Goal: Register for event/course

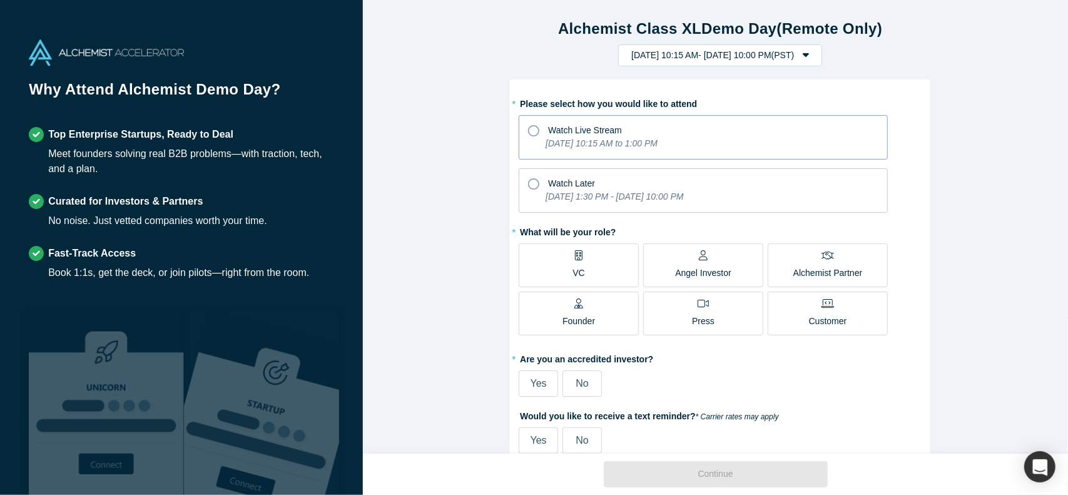
click at [532, 129] on icon at bounding box center [533, 130] width 11 height 11
click at [0, 0] on input "Watch Live Stream [DATE] 10:15 AM to 1:00 PM" at bounding box center [0, 0] width 0 height 0
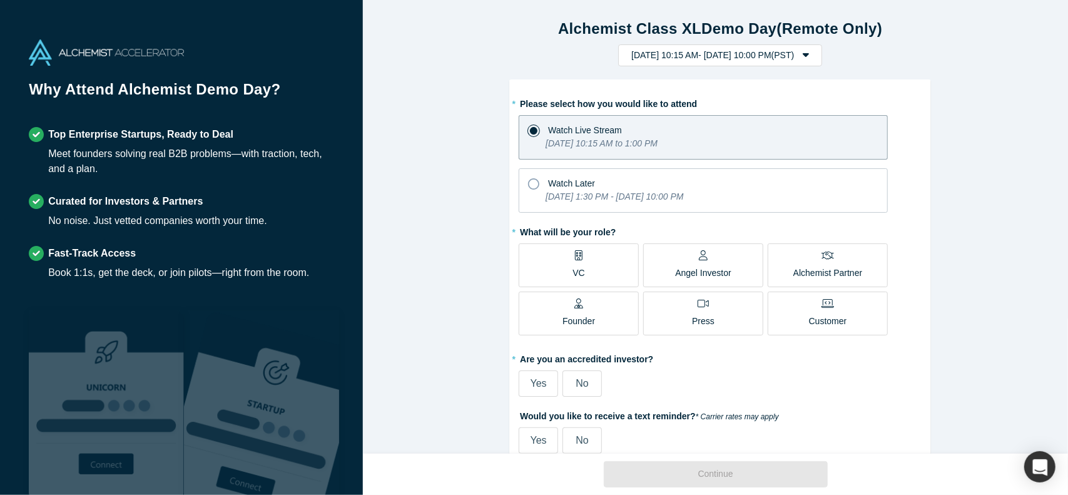
click at [592, 261] on label "VC" at bounding box center [578, 265] width 120 height 44
click at [0, 0] on input "VC" at bounding box center [0, 0] width 0 height 0
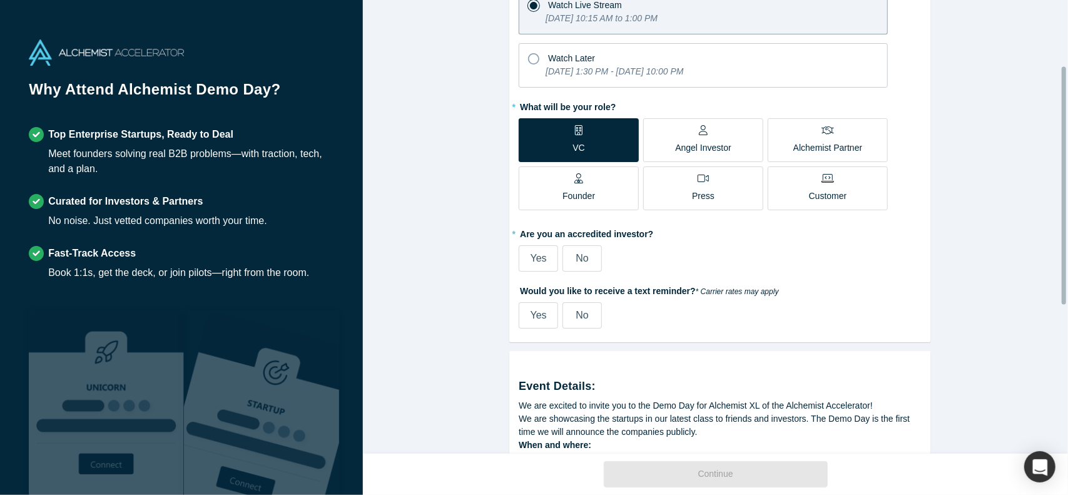
click at [533, 254] on span "Yes" at bounding box center [538, 258] width 16 height 11
click at [0, 0] on input "Yes" at bounding box center [0, 0] width 0 height 0
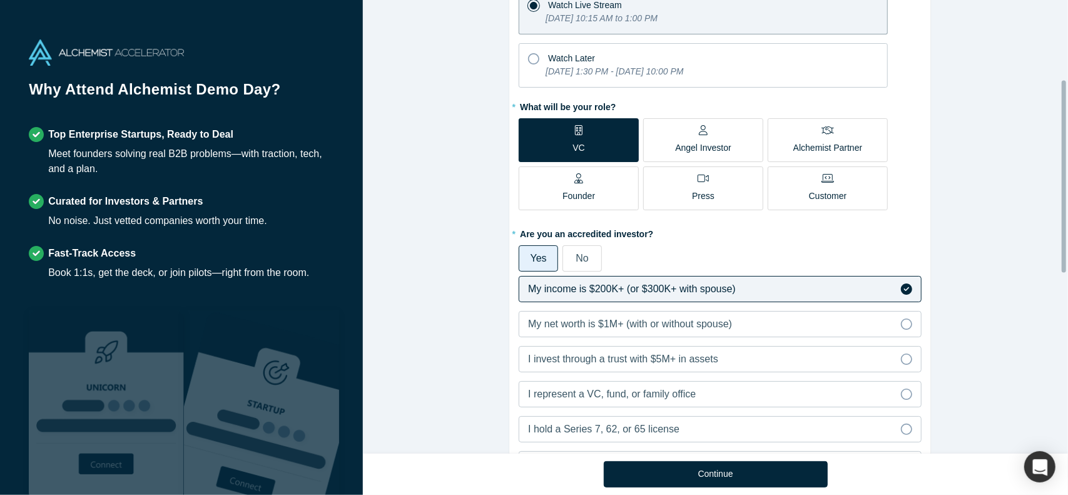
scroll to position [250, 0]
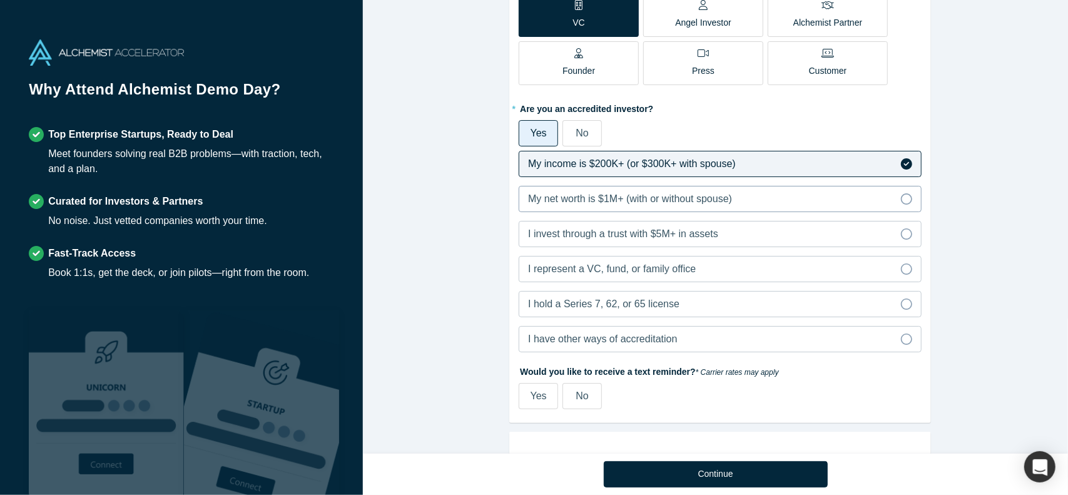
click at [903, 198] on icon at bounding box center [906, 198] width 11 height 11
click at [0, 0] on input "My net worth is $1M+ (with or without spouse)" at bounding box center [0, 0] width 0 height 0
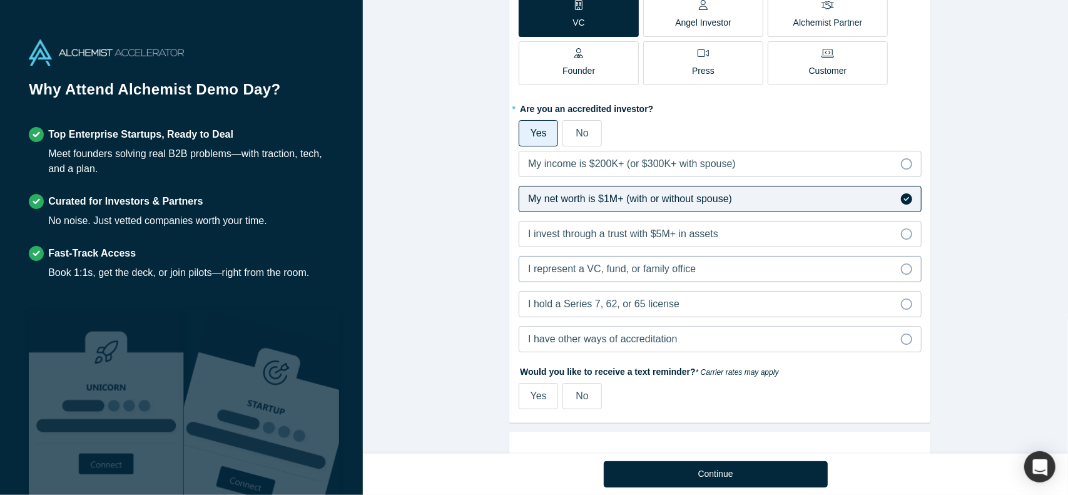
click at [903, 266] on icon at bounding box center [906, 268] width 11 height 11
click at [0, 0] on input "I represent a VC, fund, or family office" at bounding box center [0, 0] width 0 height 0
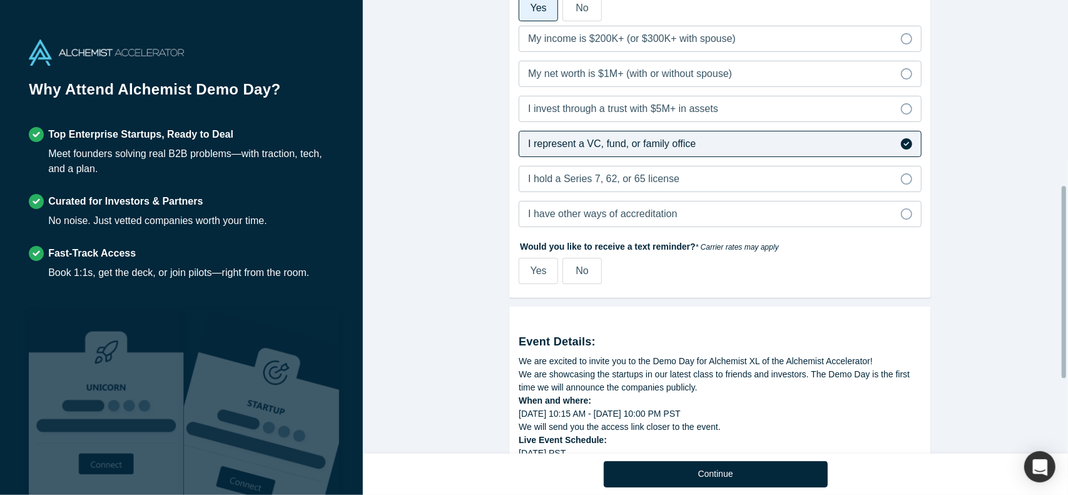
scroll to position [438, 0]
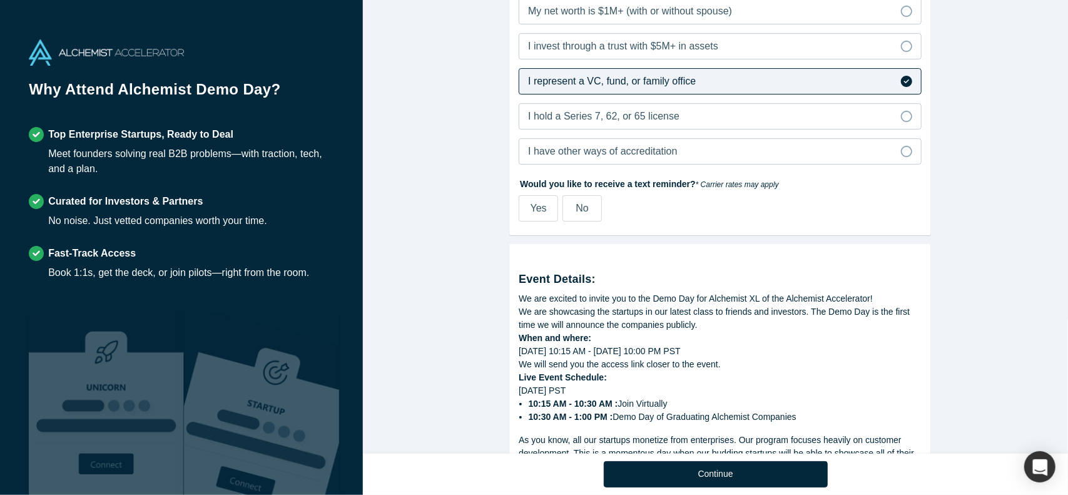
click at [541, 203] on label "Yes" at bounding box center [537, 208] width 39 height 26
click at [0, 0] on input "Yes" at bounding box center [0, 0] width 0 height 0
select select "US"
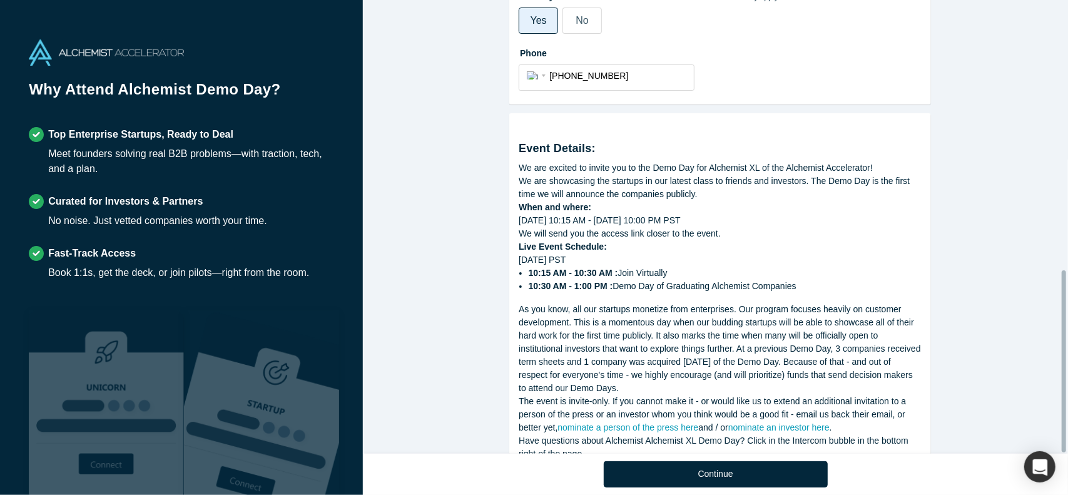
scroll to position [670, 0]
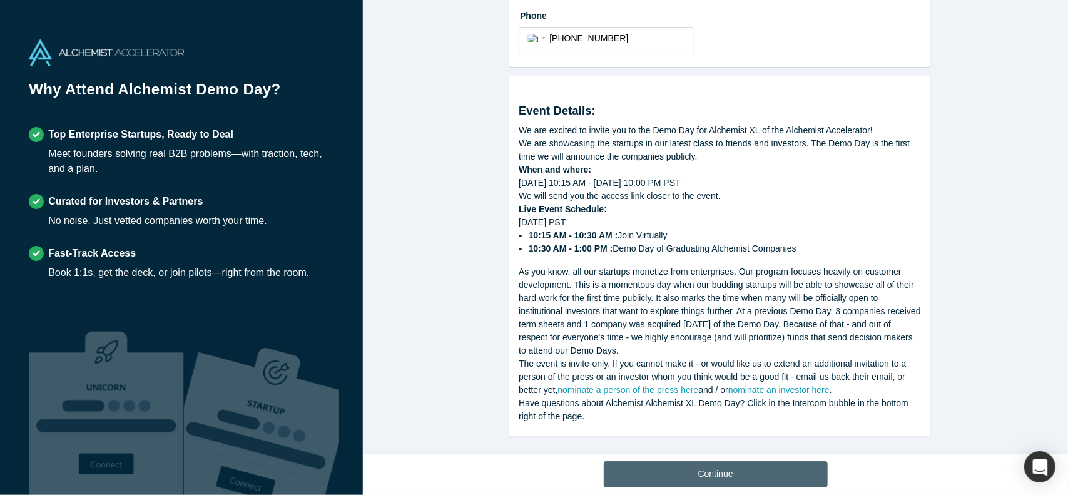
click at [704, 475] on button "Continue" at bounding box center [716, 474] width 224 height 26
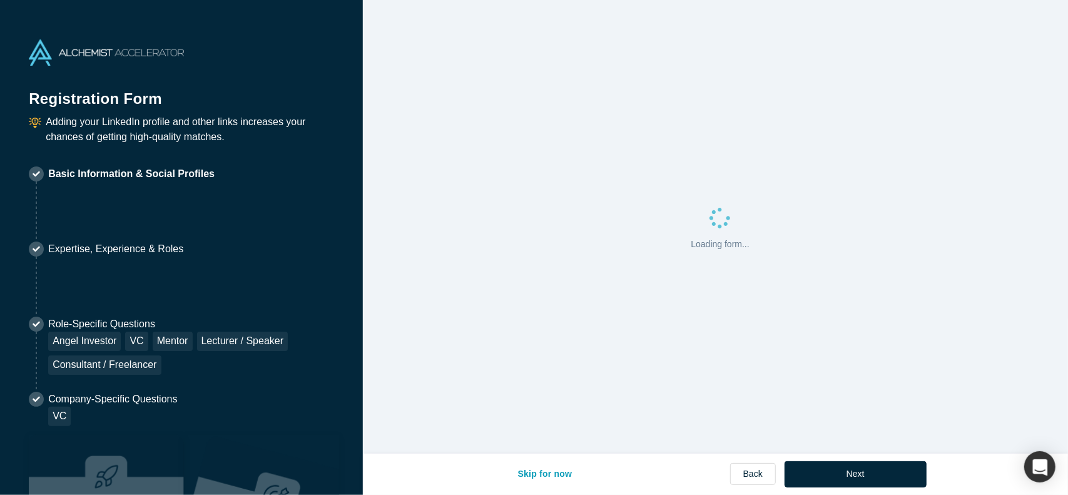
select select "US"
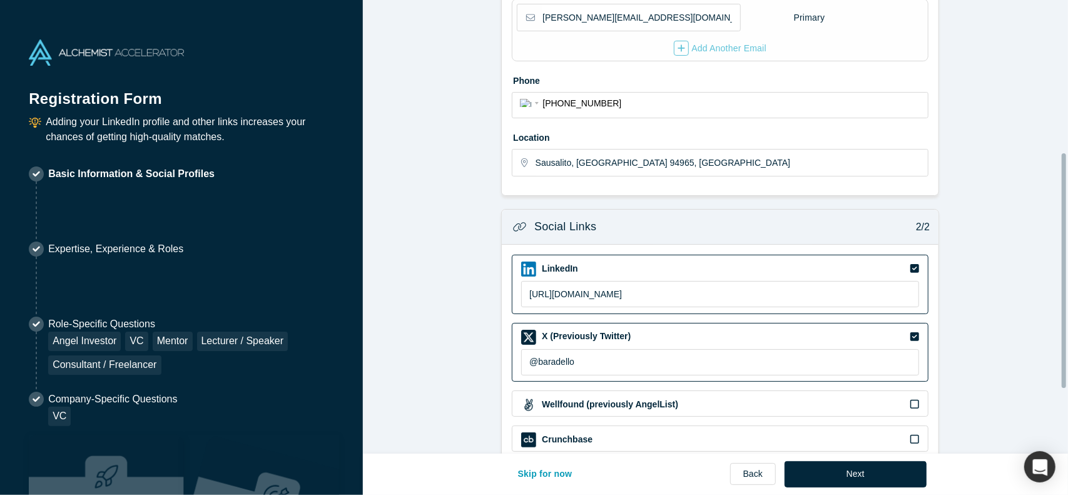
scroll to position [420, 0]
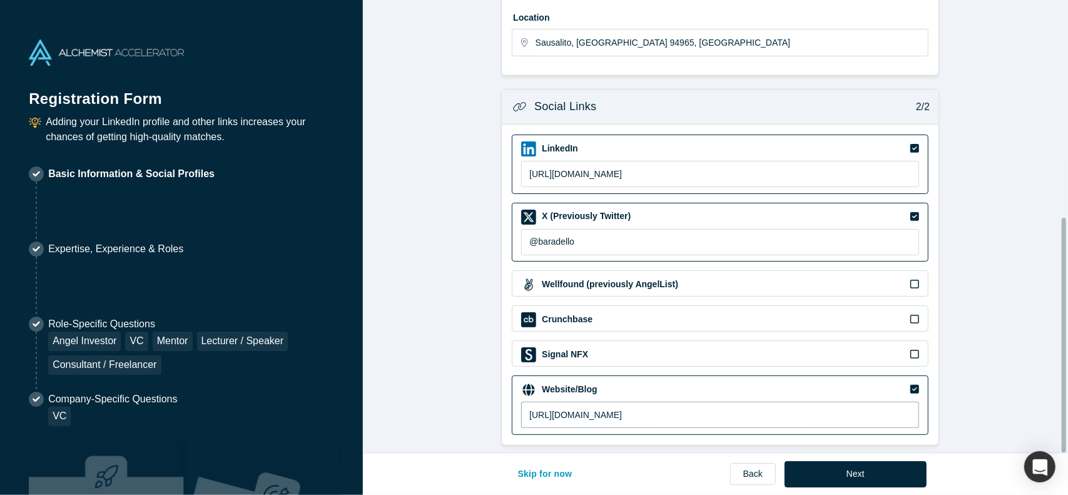
click at [675, 406] on input "[URL][DOMAIN_NAME]" at bounding box center [720, 415] width 398 height 26
drag, startPoint x: 675, startPoint y: 406, endPoint x: 571, endPoint y: 407, distance: 104.5
click at [571, 407] on input "[URL][DOMAIN_NAME]" at bounding box center [720, 415] width 398 height 26
drag, startPoint x: 628, startPoint y: 408, endPoint x: 483, endPoint y: 412, distance: 145.1
click at [483, 412] on form "Contact Info 1/2 Zoom Save Remove Upload New * First name [PERSON_NAME] * Last …" at bounding box center [720, 21] width 714 height 847
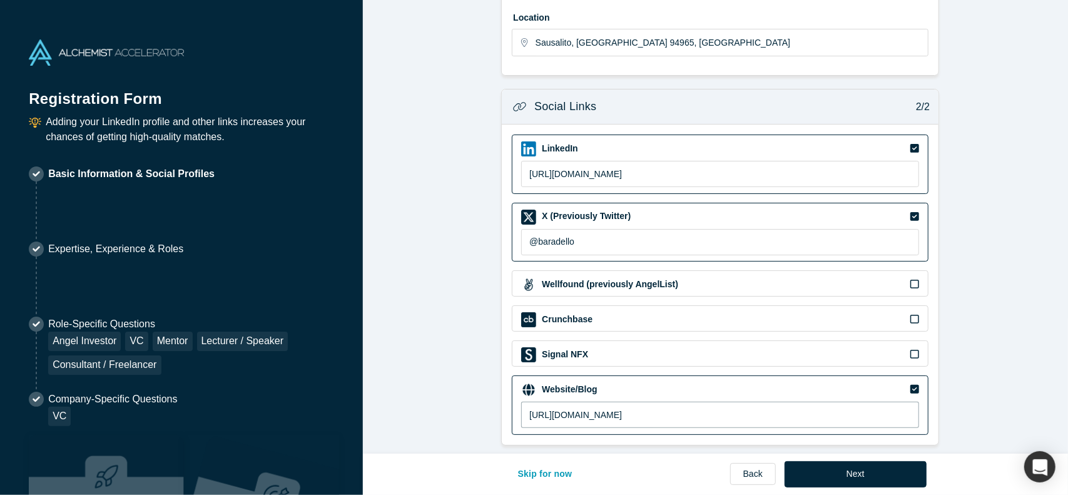
click at [654, 407] on input "[URL][DOMAIN_NAME]" at bounding box center [720, 415] width 398 height 26
drag, startPoint x: 654, startPoint y: 407, endPoint x: 431, endPoint y: 397, distance: 222.9
click at [431, 397] on form "Contact Info 1/2 Zoom Save Remove Upload New * First name [PERSON_NAME] * Last …" at bounding box center [720, 21] width 714 height 847
paste input "s://[DOMAIN_NAME][URL]"
type input "[URL][DOMAIN_NAME]"
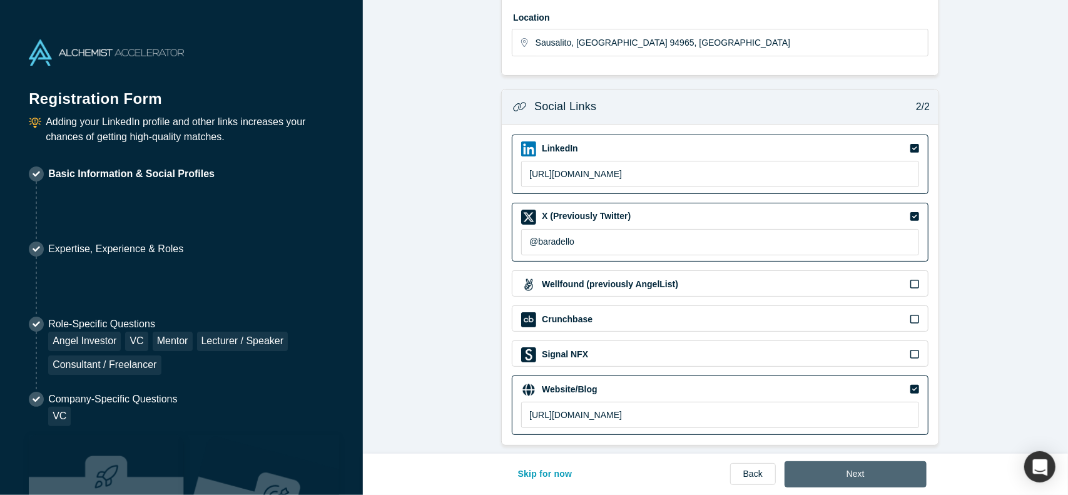
click at [867, 476] on button "Next" at bounding box center [855, 474] width 142 height 26
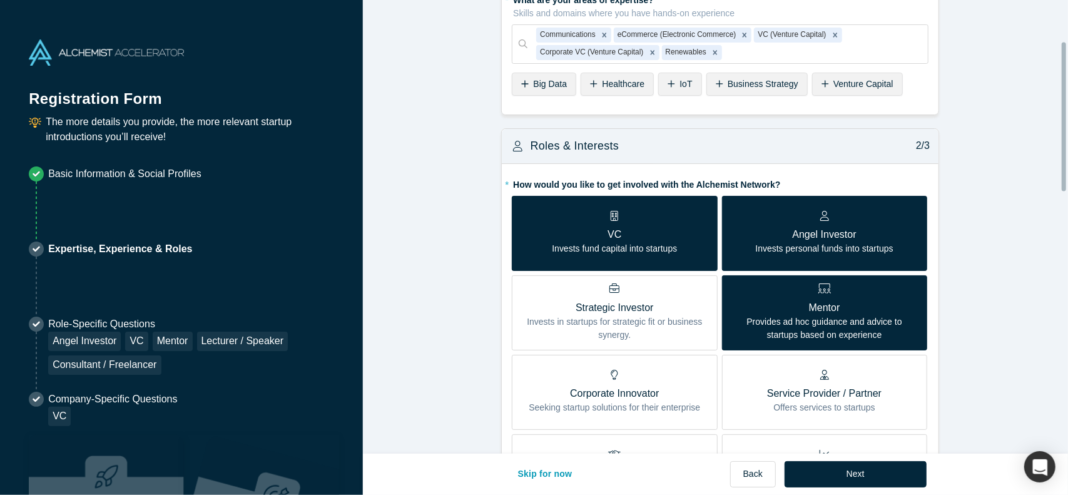
scroll to position [63, 0]
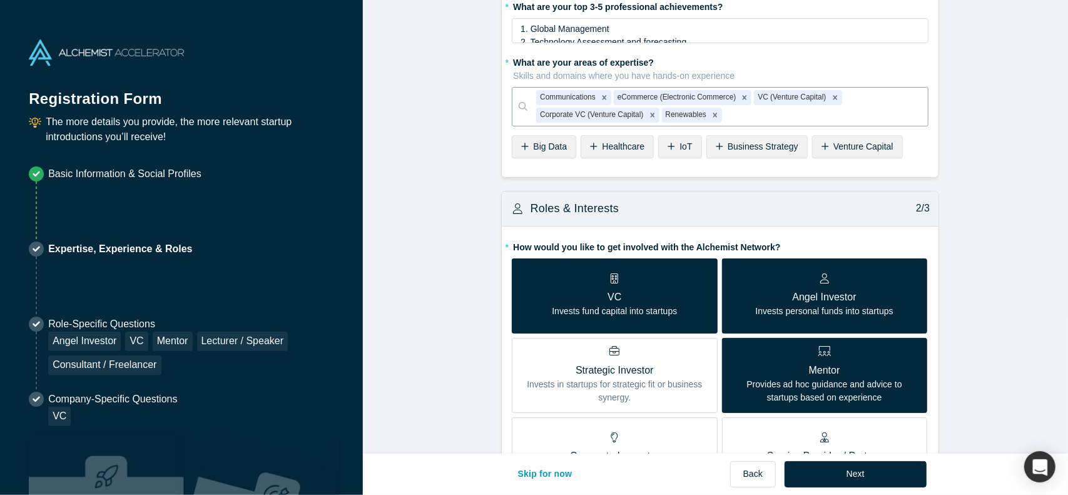
click at [737, 116] on div at bounding box center [821, 116] width 195 height 16
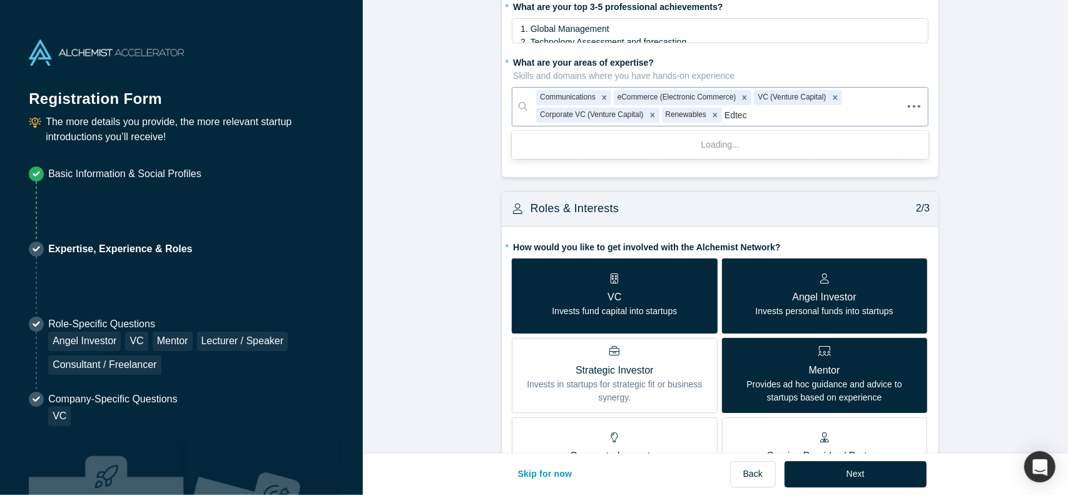
type input "Edtech"
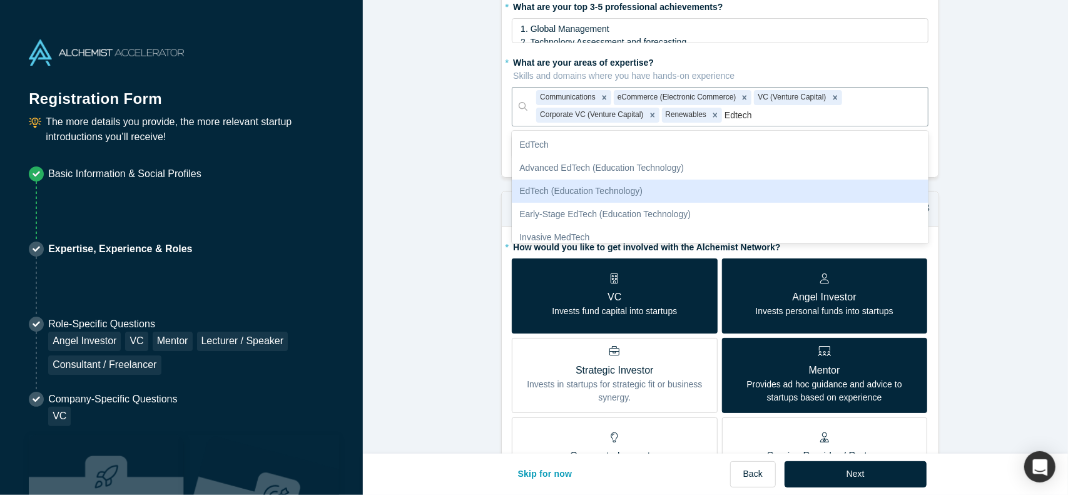
click at [612, 184] on div "EdTech (Education Technology)" at bounding box center [720, 190] width 417 height 23
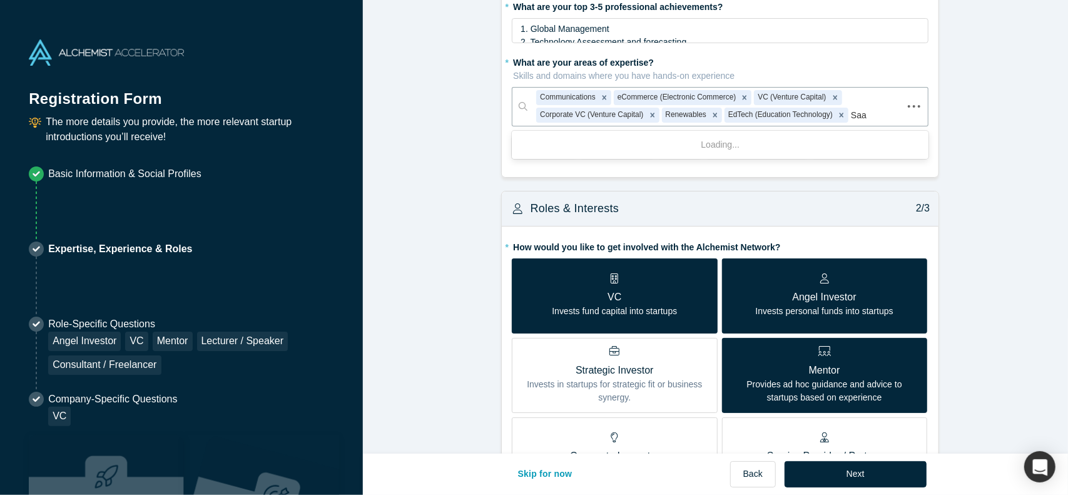
type input "Saas"
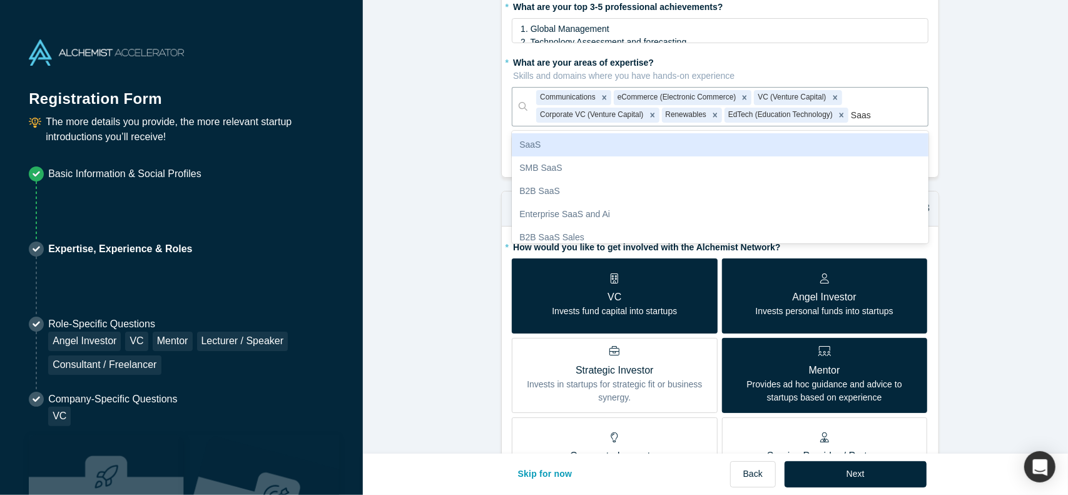
click at [548, 146] on div "SaaS" at bounding box center [720, 144] width 417 height 23
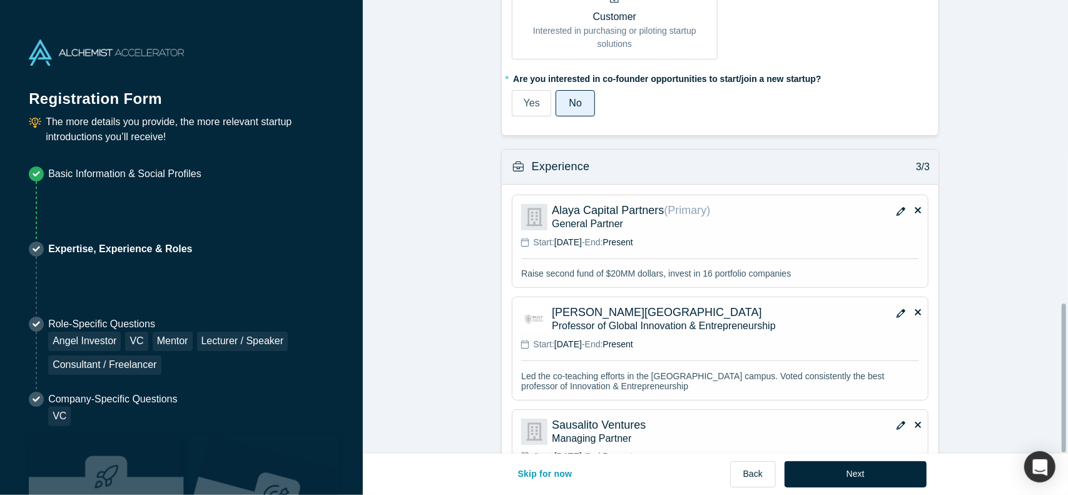
scroll to position [921, 0]
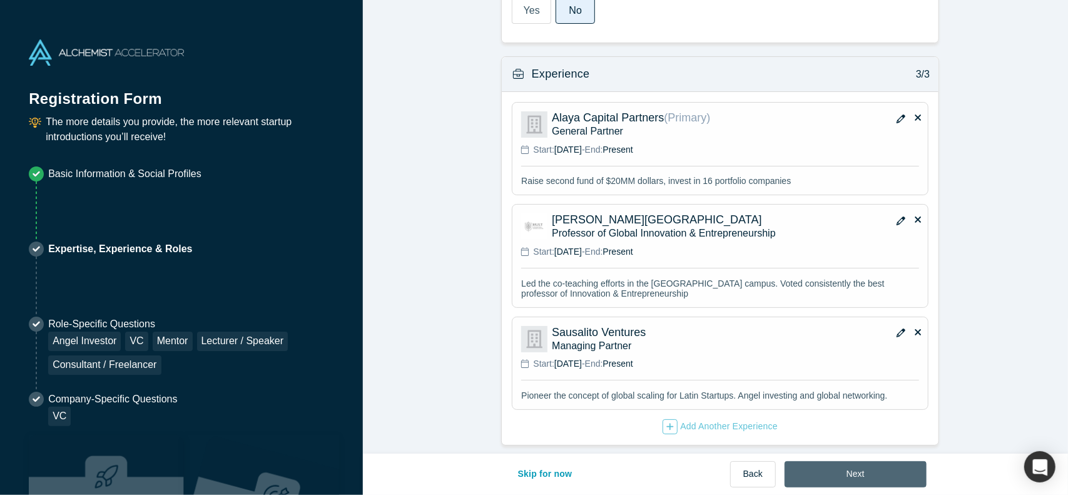
click at [853, 473] on button "Next" at bounding box center [855, 474] width 142 height 26
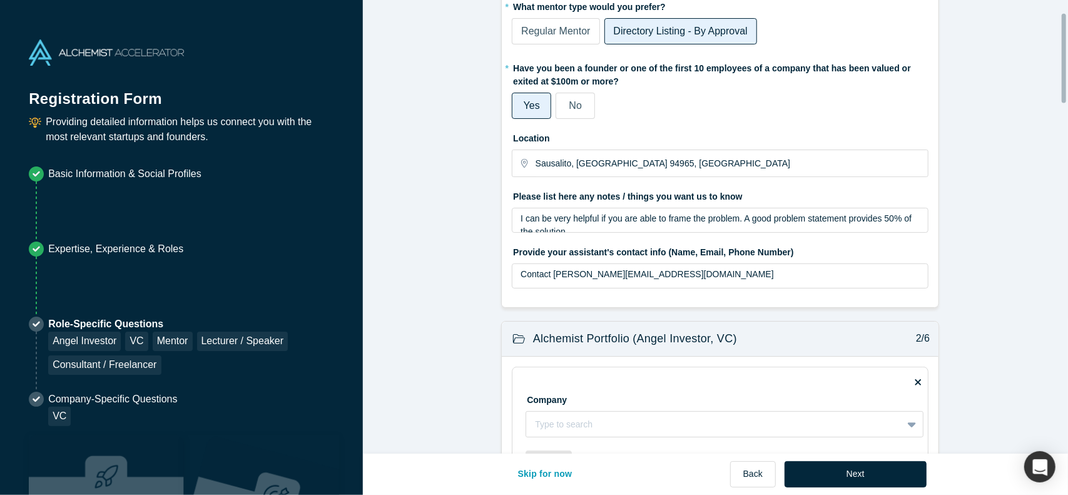
scroll to position [125, 0]
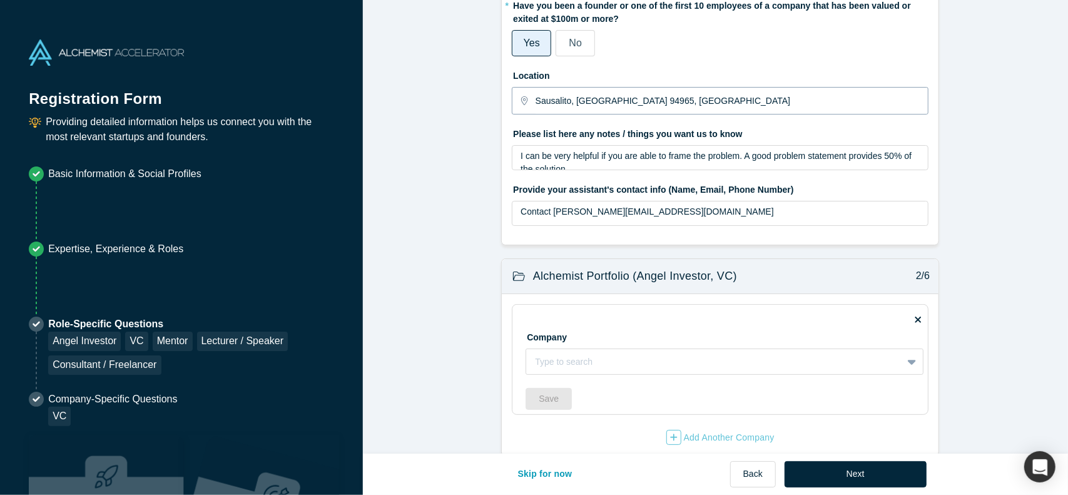
click at [564, 100] on input "Sausalito, [GEOGRAPHIC_DATA] 94965, [GEOGRAPHIC_DATA]" at bounding box center [731, 101] width 392 height 26
drag, startPoint x: 564, startPoint y: 100, endPoint x: 527, endPoint y: 99, distance: 36.9
click at [527, 99] on div "Sausalito, [GEOGRAPHIC_DATA] 94965, [GEOGRAPHIC_DATA]" at bounding box center [720, 101] width 417 height 28
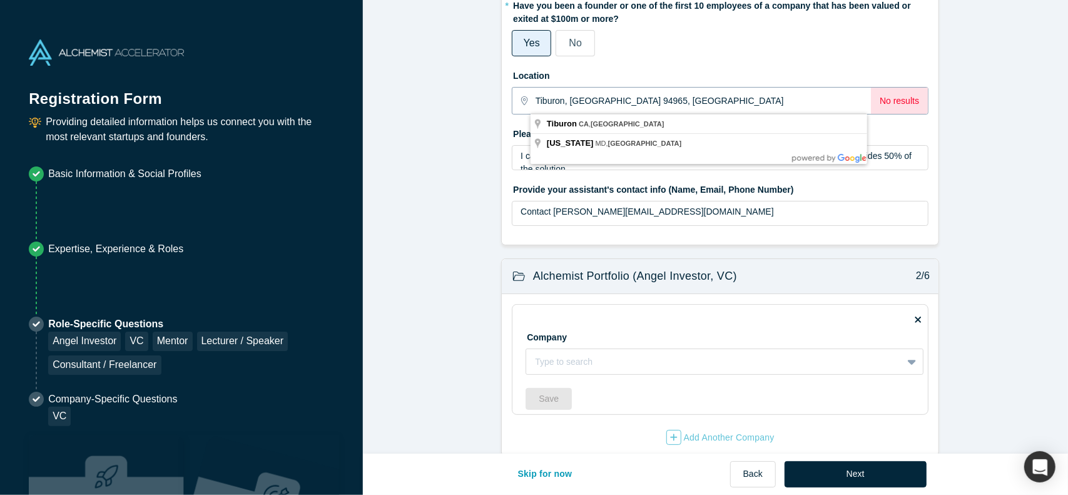
click at [599, 101] on input "Tiburon, [GEOGRAPHIC_DATA] 94965, [GEOGRAPHIC_DATA]" at bounding box center [702, 101] width 335 height 26
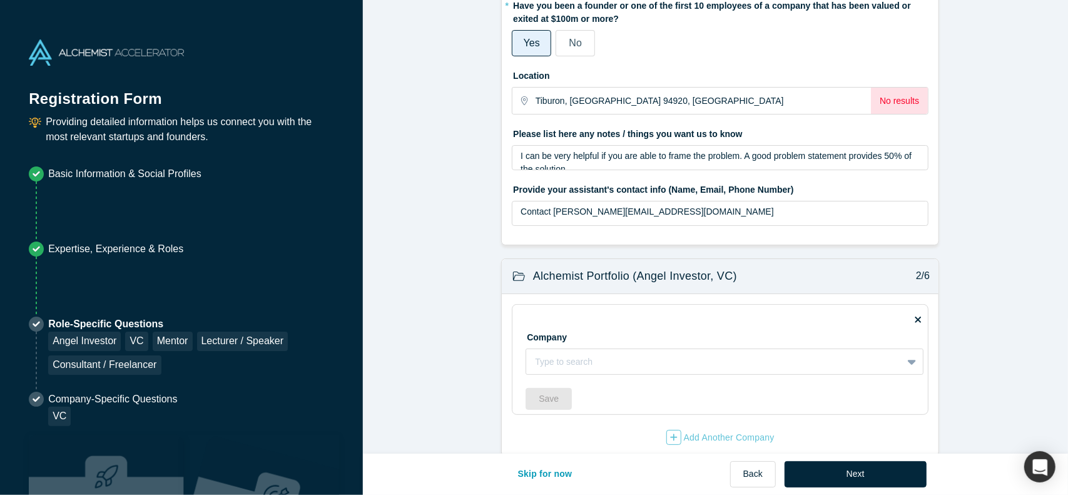
drag, startPoint x: 682, startPoint y: 101, endPoint x: 503, endPoint y: 101, distance: 178.2
click at [503, 101] on div "* What mentor type would you prefer? Regular Mentor Directory Listing - By Appr…" at bounding box center [720, 84] width 437 height 321
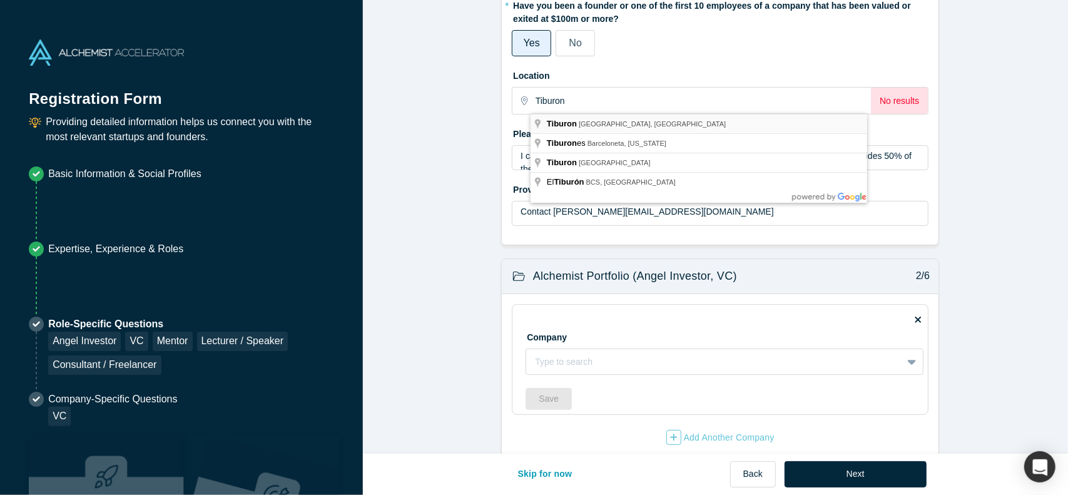
type input "Tiburon, [GEOGRAPHIC_DATA], [GEOGRAPHIC_DATA]"
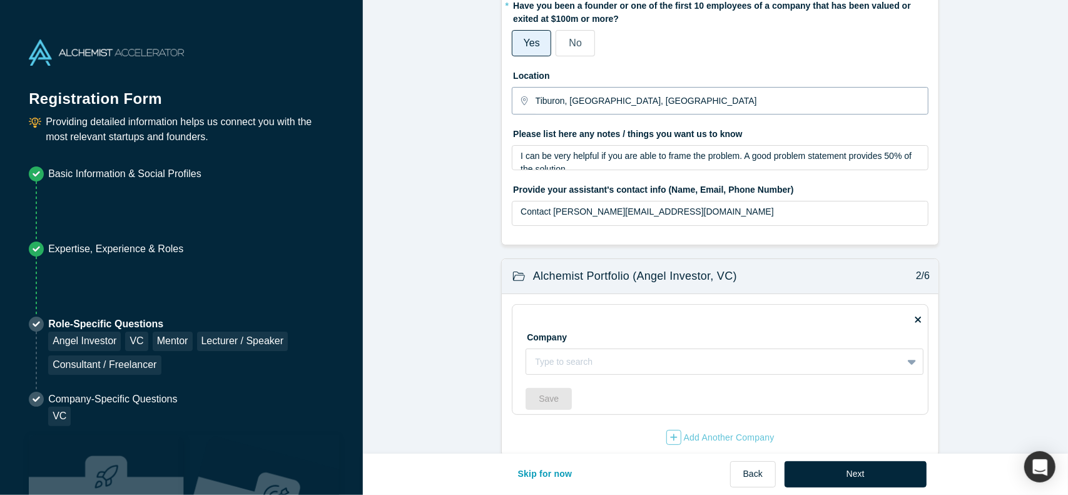
click at [667, 102] on input "Tiburon, [GEOGRAPHIC_DATA], [GEOGRAPHIC_DATA]" at bounding box center [731, 101] width 392 height 26
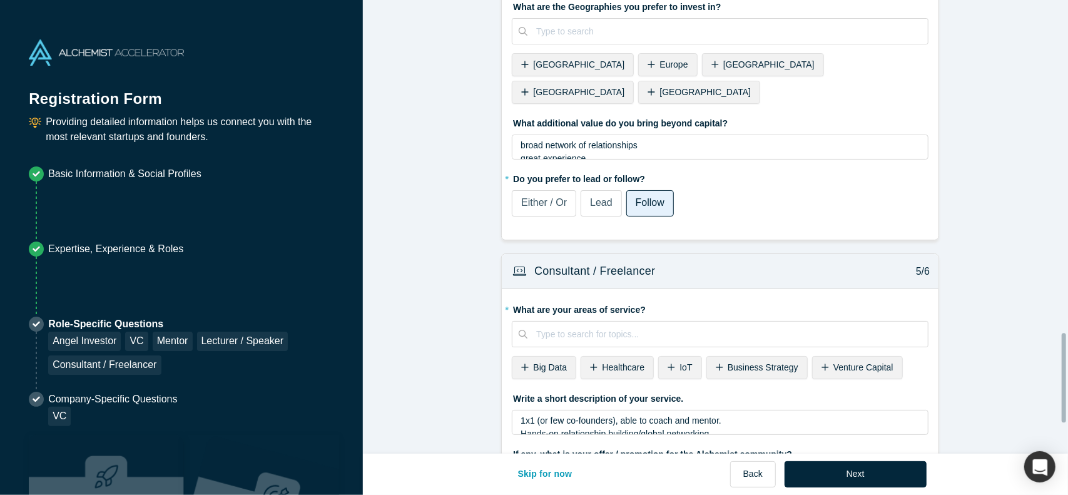
scroll to position [1841, 0]
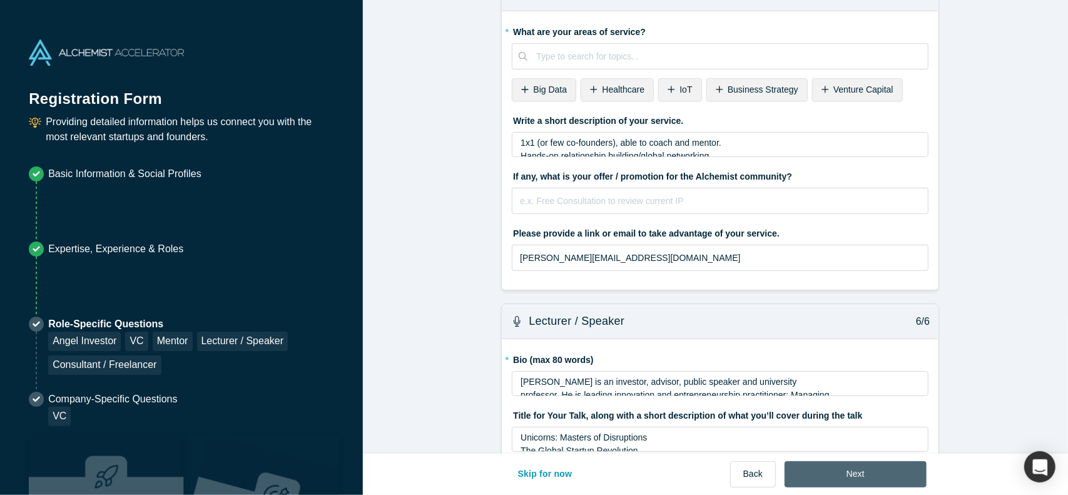
click at [856, 472] on button "Next" at bounding box center [855, 474] width 142 height 26
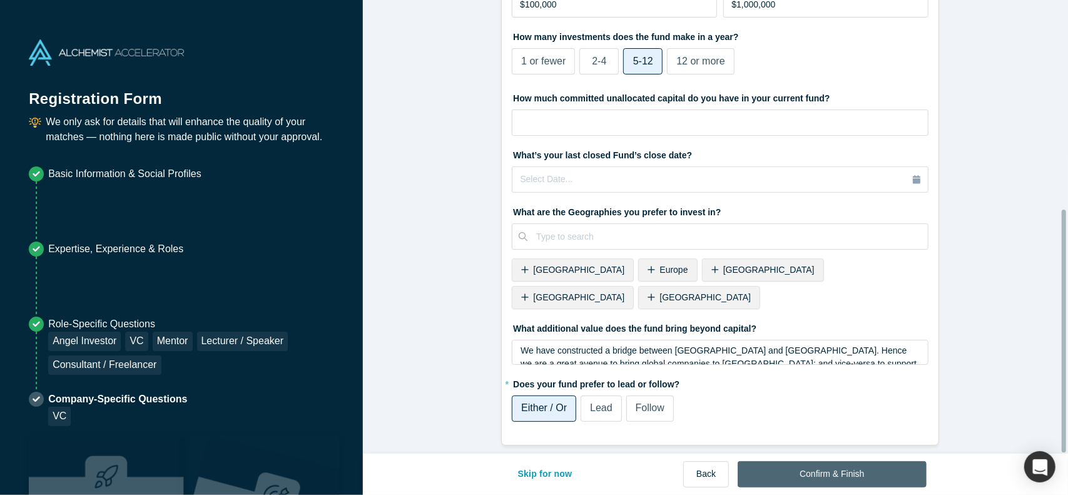
scroll to position [0, 0]
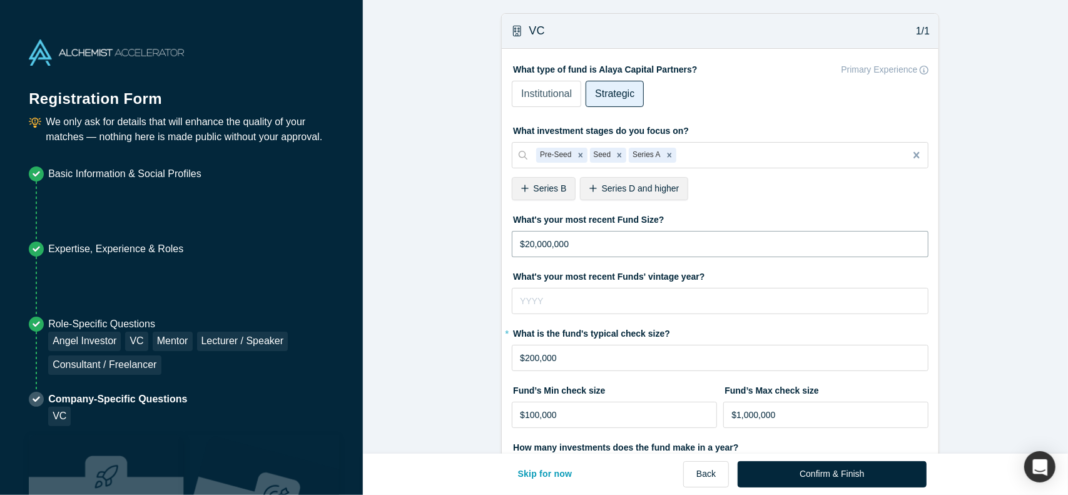
click at [529, 242] on input "$20,000,000" at bounding box center [720, 244] width 417 height 26
type input "$25,000,000"
click at [588, 296] on input "tel" at bounding box center [720, 301] width 417 height 26
type input "2023"
click at [524, 355] on input "$200,000" at bounding box center [720, 358] width 417 height 26
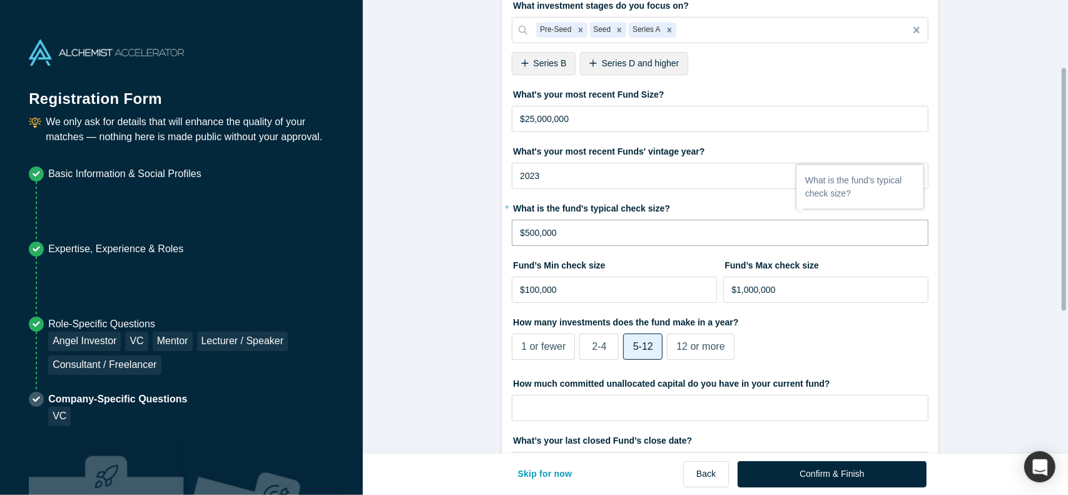
scroll to position [188, 0]
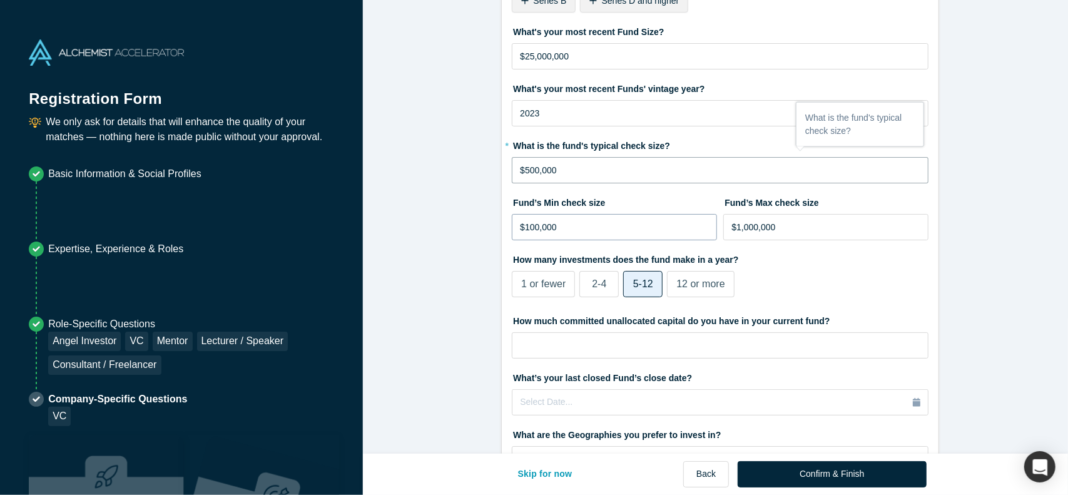
type input "$500,000"
click at [527, 228] on input "$100,000" at bounding box center [614, 227] width 205 height 26
type input "$10,000"
type input "$200,000"
click at [772, 228] on input "$1,000,000" at bounding box center [825, 227] width 205 height 26
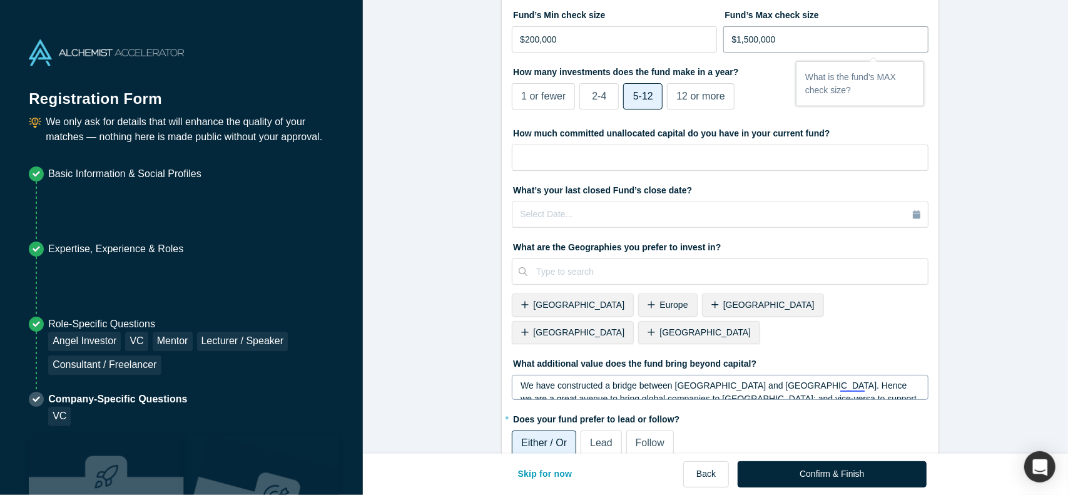
scroll to position [391, 0]
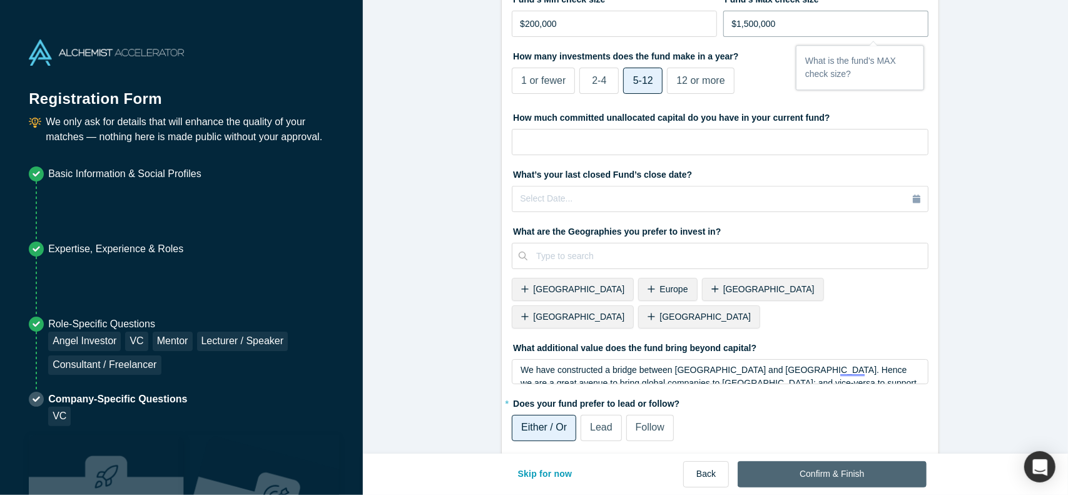
type input "$1,500,000"
click at [853, 470] on button "Confirm & Finish" at bounding box center [831, 474] width 188 height 26
